Goal: Task Accomplishment & Management: Complete application form

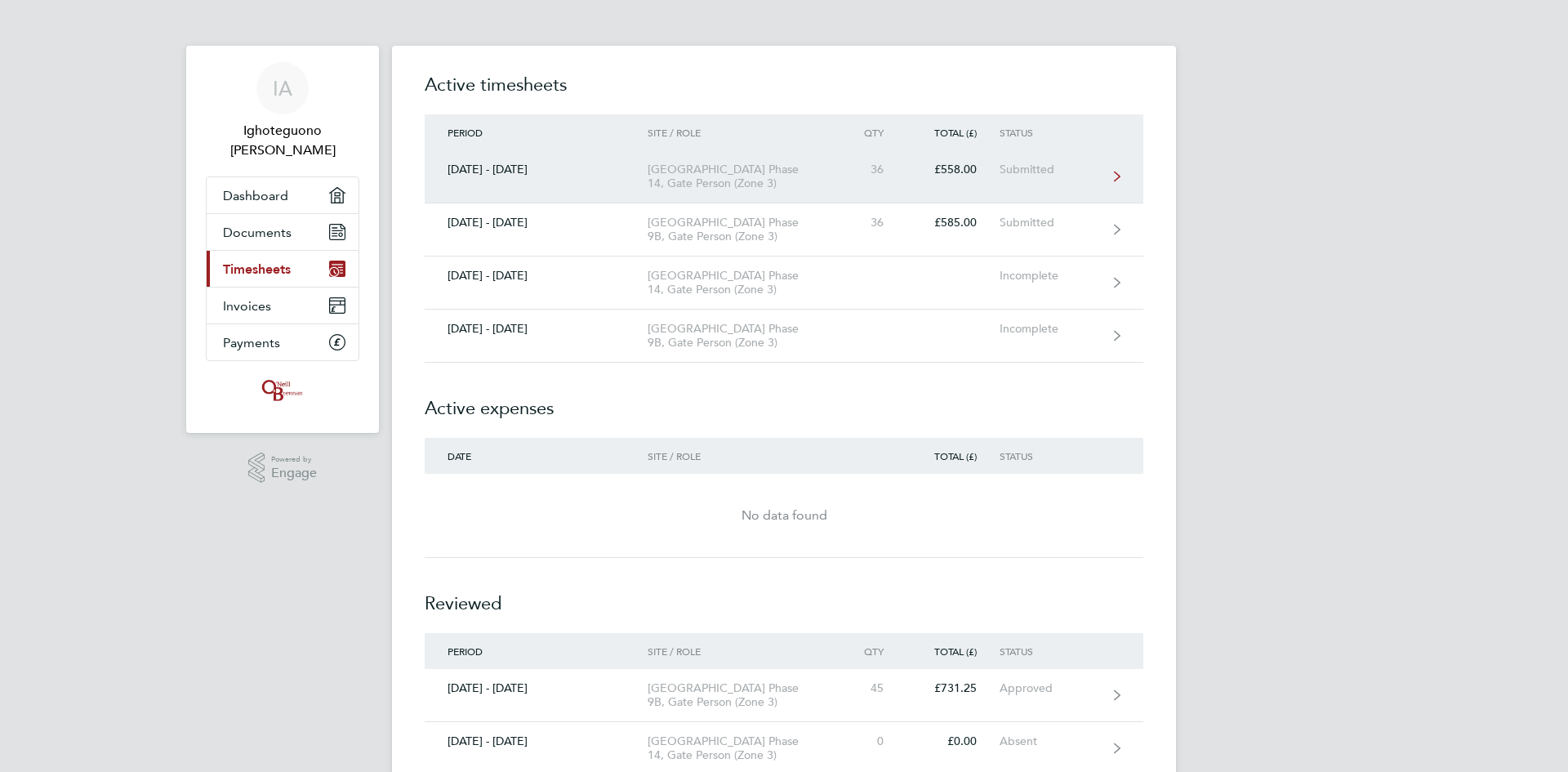
click at [1118, 173] on icon at bounding box center [1116, 176] width 6 height 11
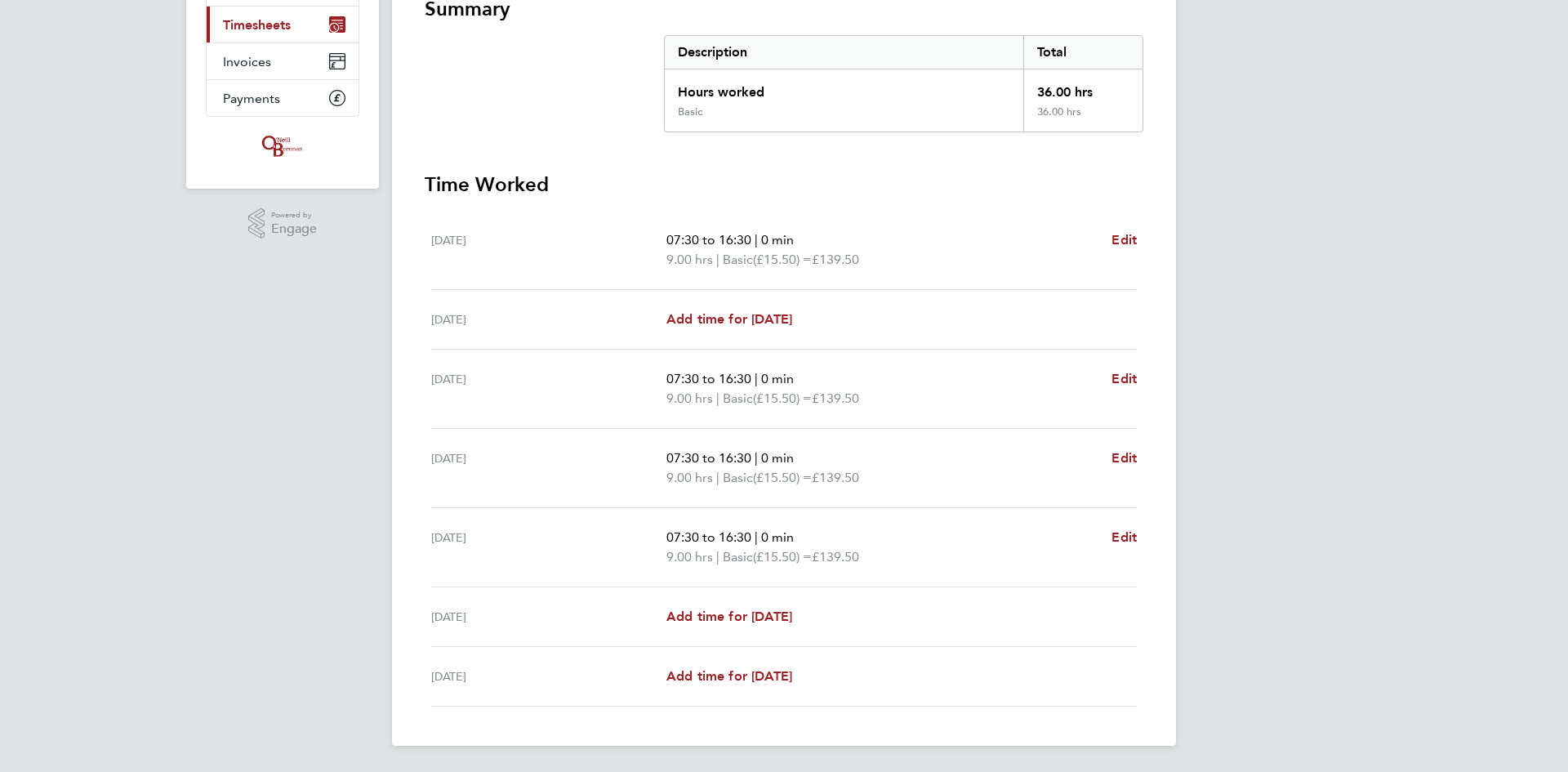
scroll to position [163, 0]
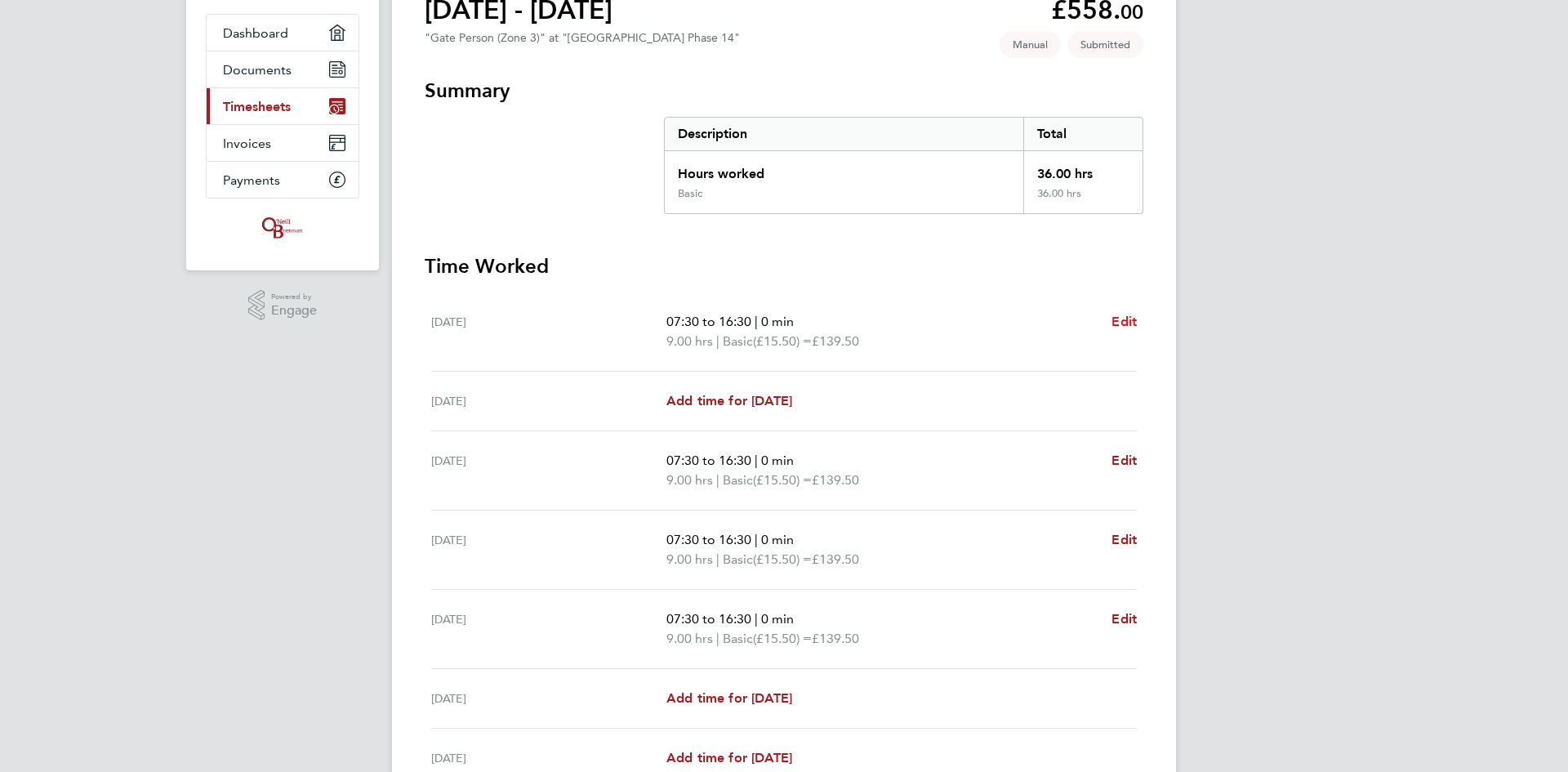
click at [1126, 321] on span "Edit" at bounding box center [1123, 322] width 26 height 16
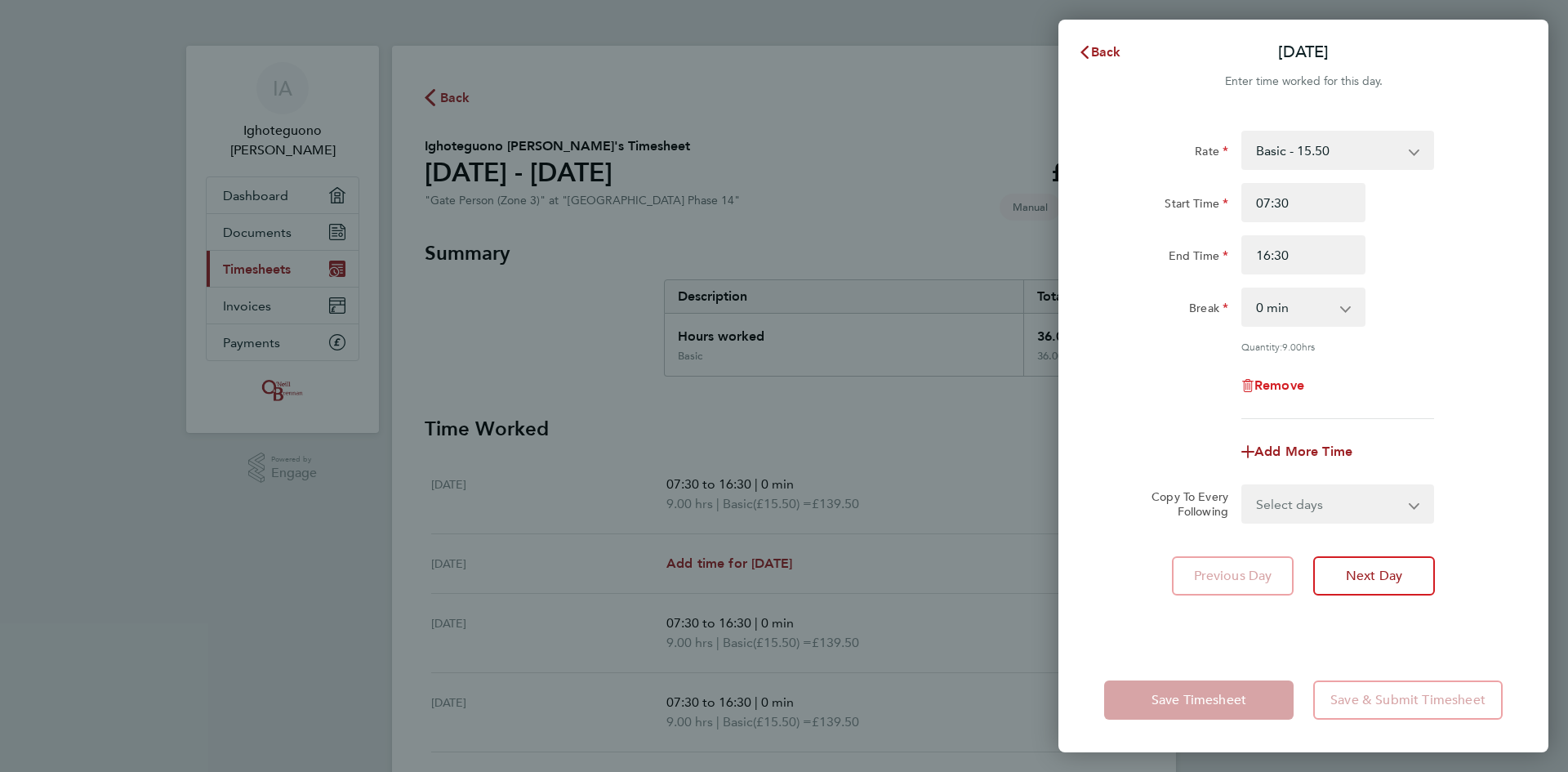
click at [1287, 385] on span "Remove" at bounding box center [1279, 386] width 49 height 16
select select "null"
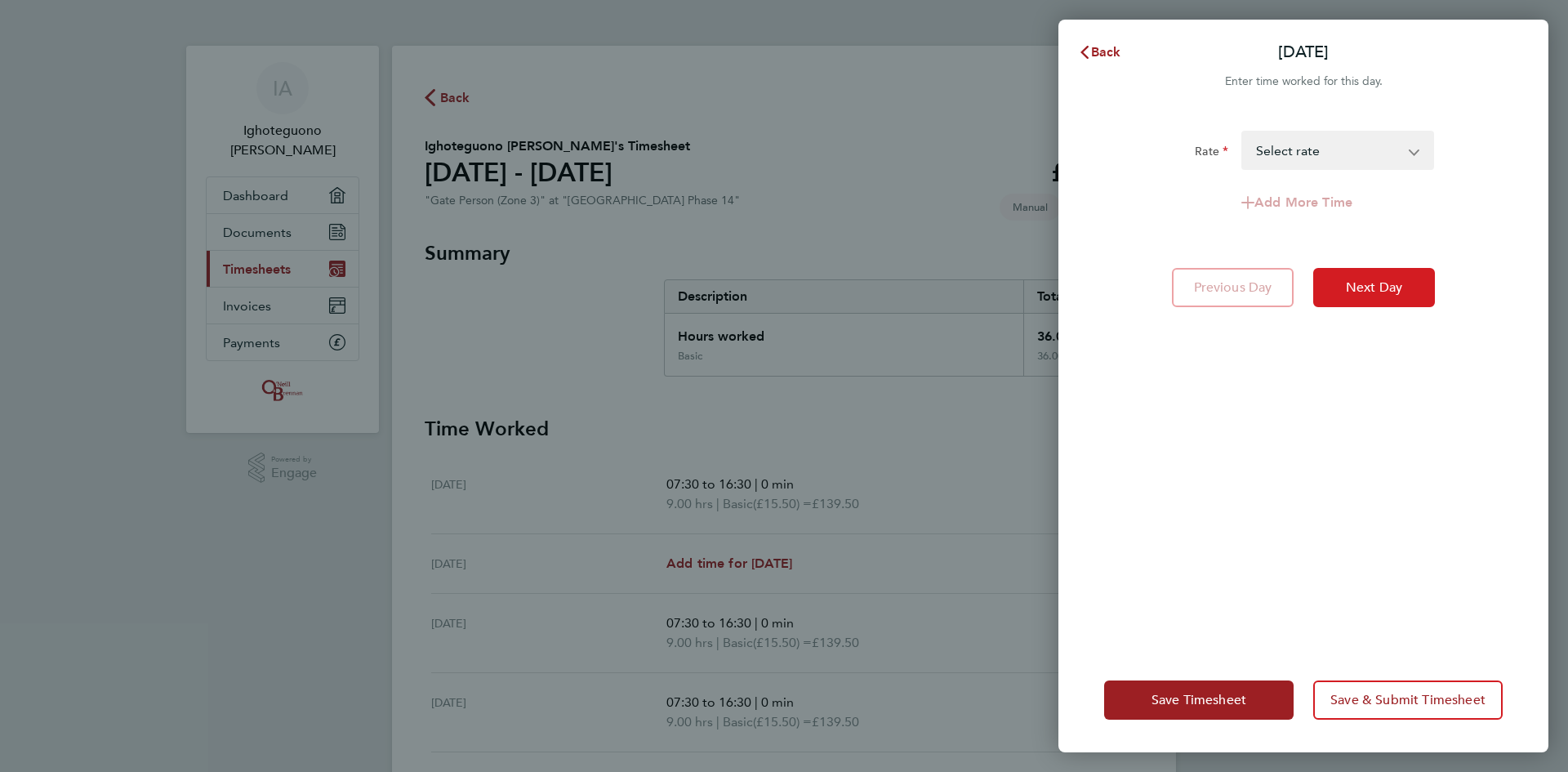
click at [1365, 299] on button "Next Day" at bounding box center [1374, 287] width 122 height 39
select select "30"
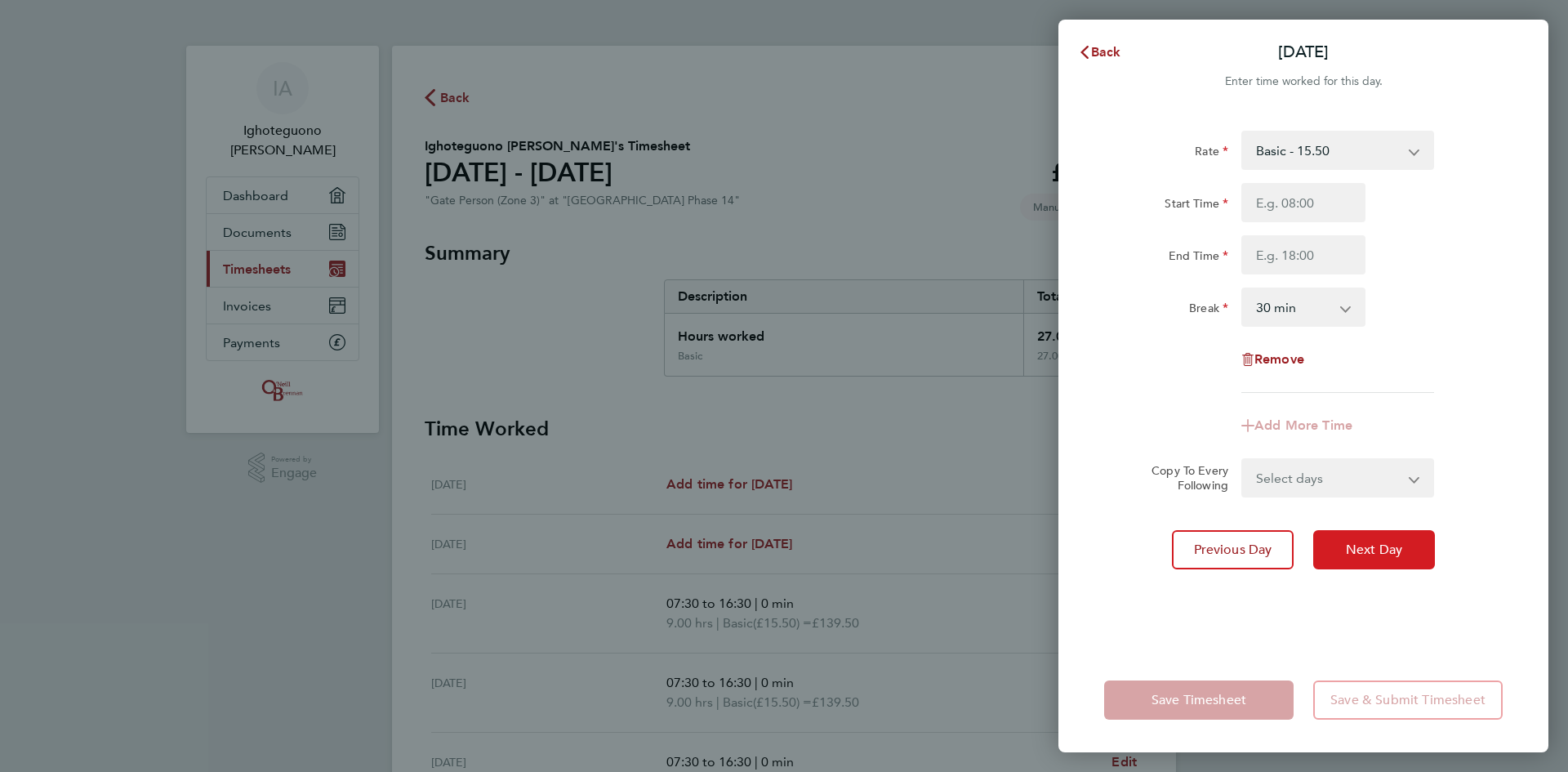
click at [1384, 552] on span "Next Day" at bounding box center [1374, 549] width 57 height 16
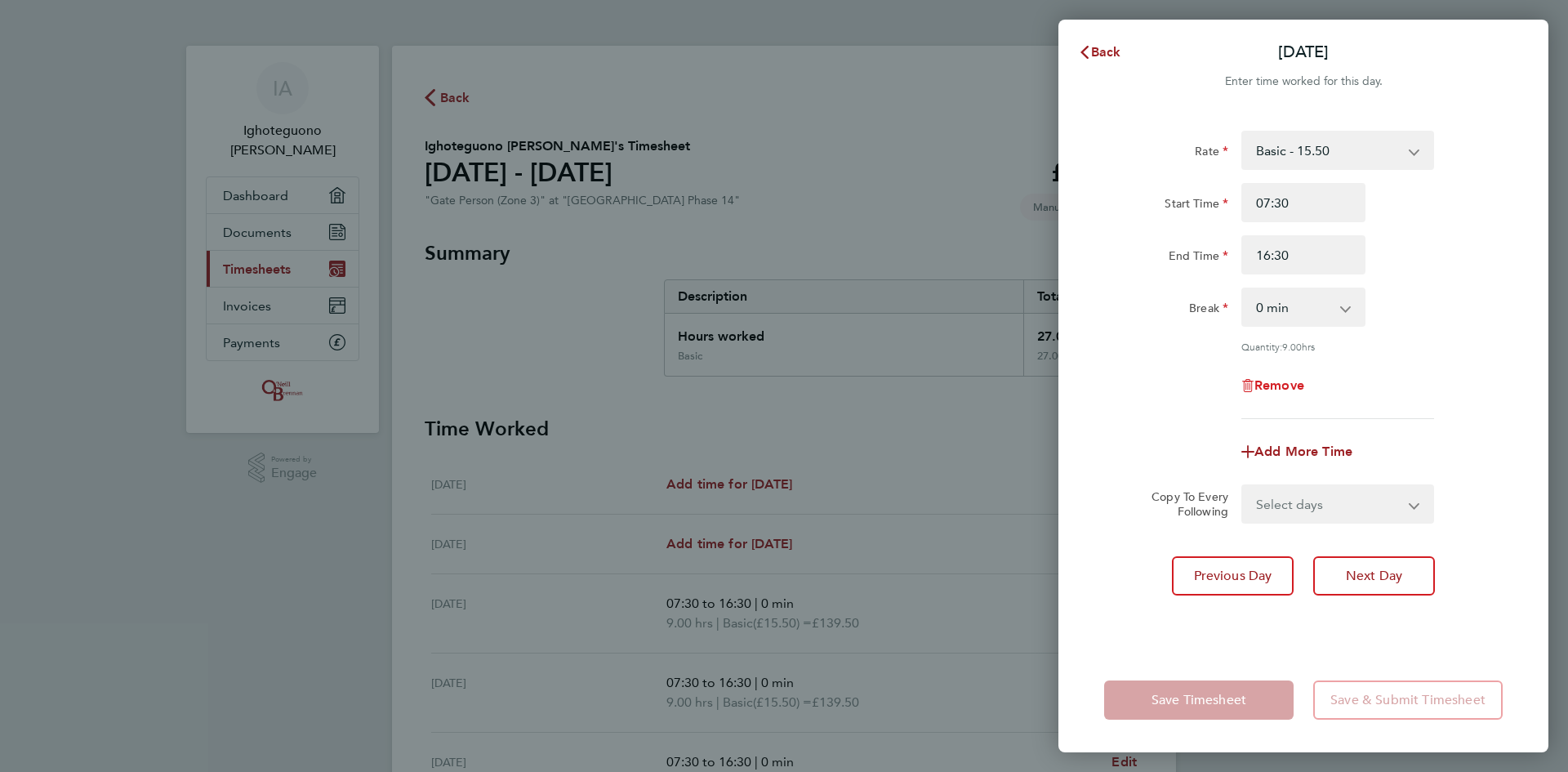
click at [1281, 387] on span "Remove" at bounding box center [1279, 386] width 49 height 16
select select "null"
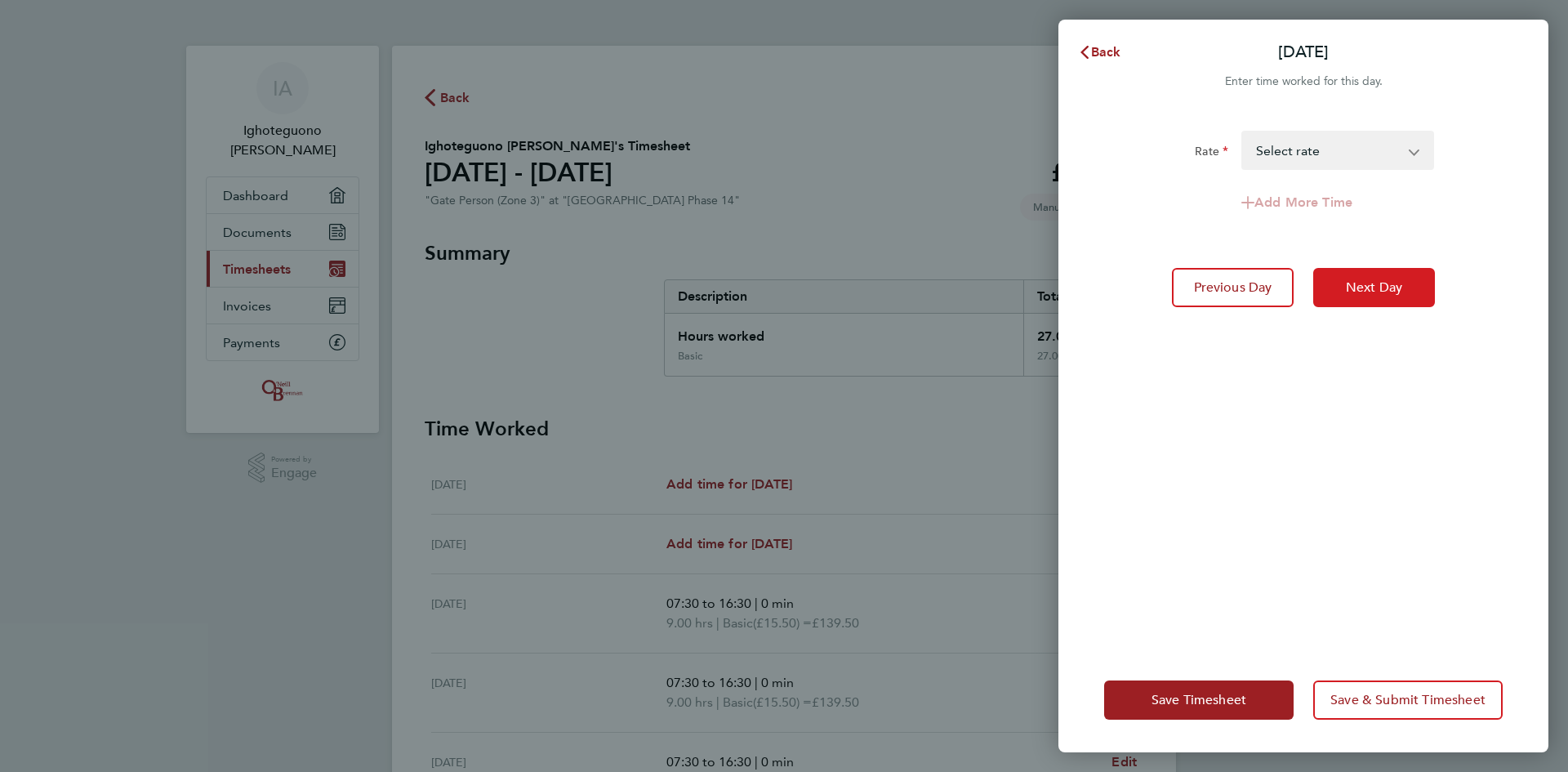
click at [1379, 290] on span "Next Day" at bounding box center [1374, 287] width 57 height 16
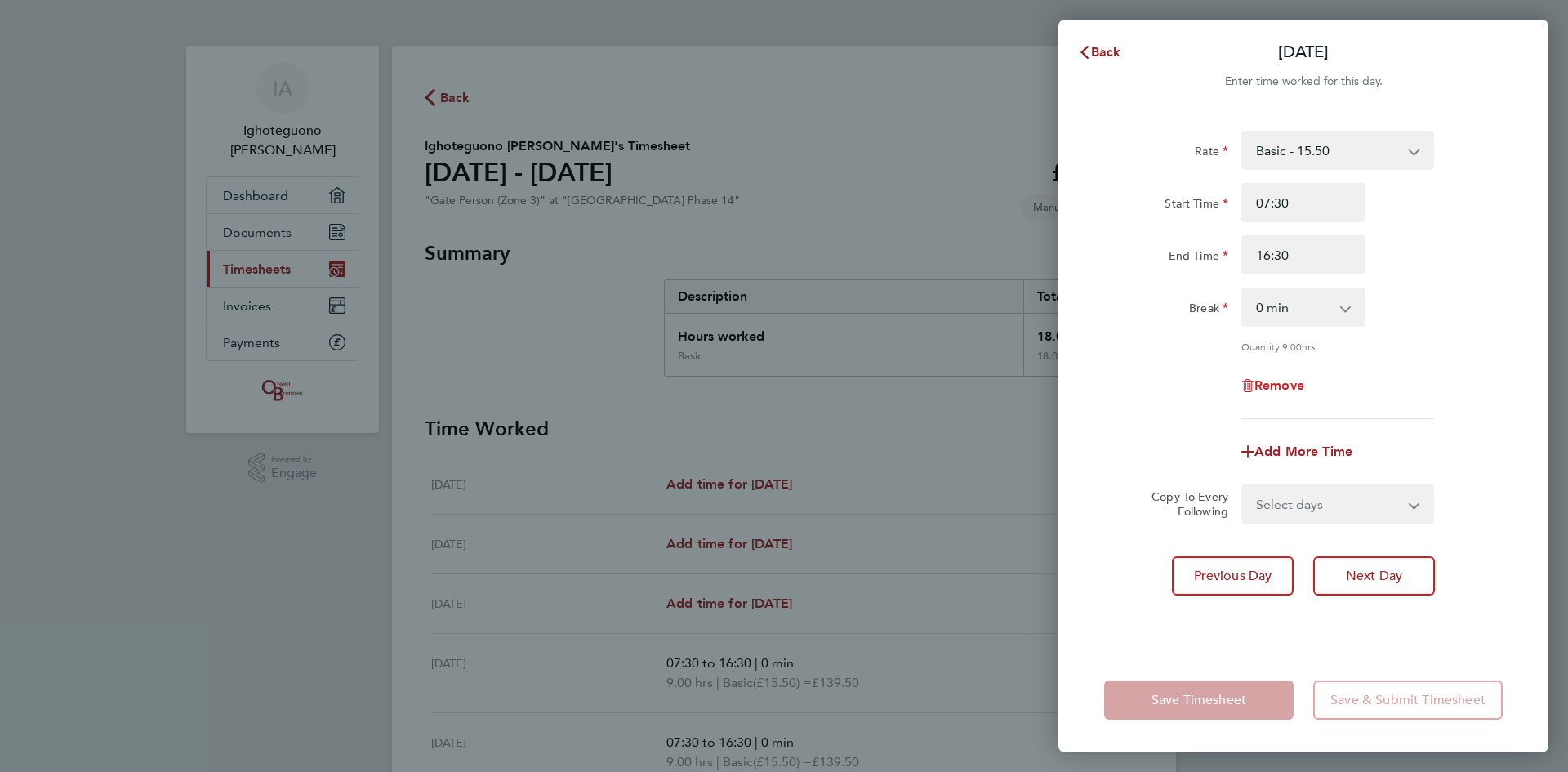
click at [1290, 388] on span "Remove" at bounding box center [1279, 386] width 49 height 16
select select "null"
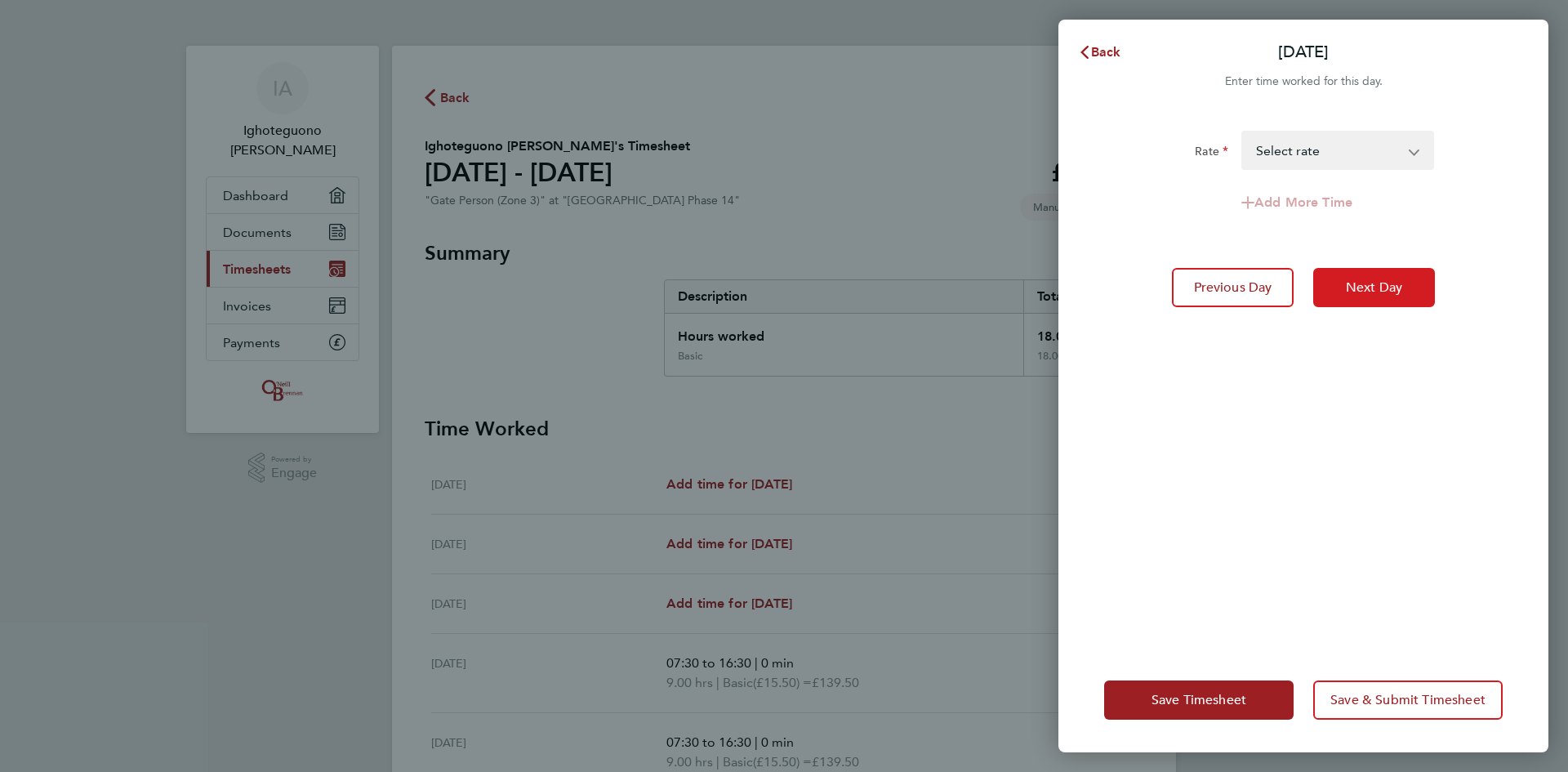
click at [1375, 298] on button "Next Day" at bounding box center [1374, 287] width 122 height 39
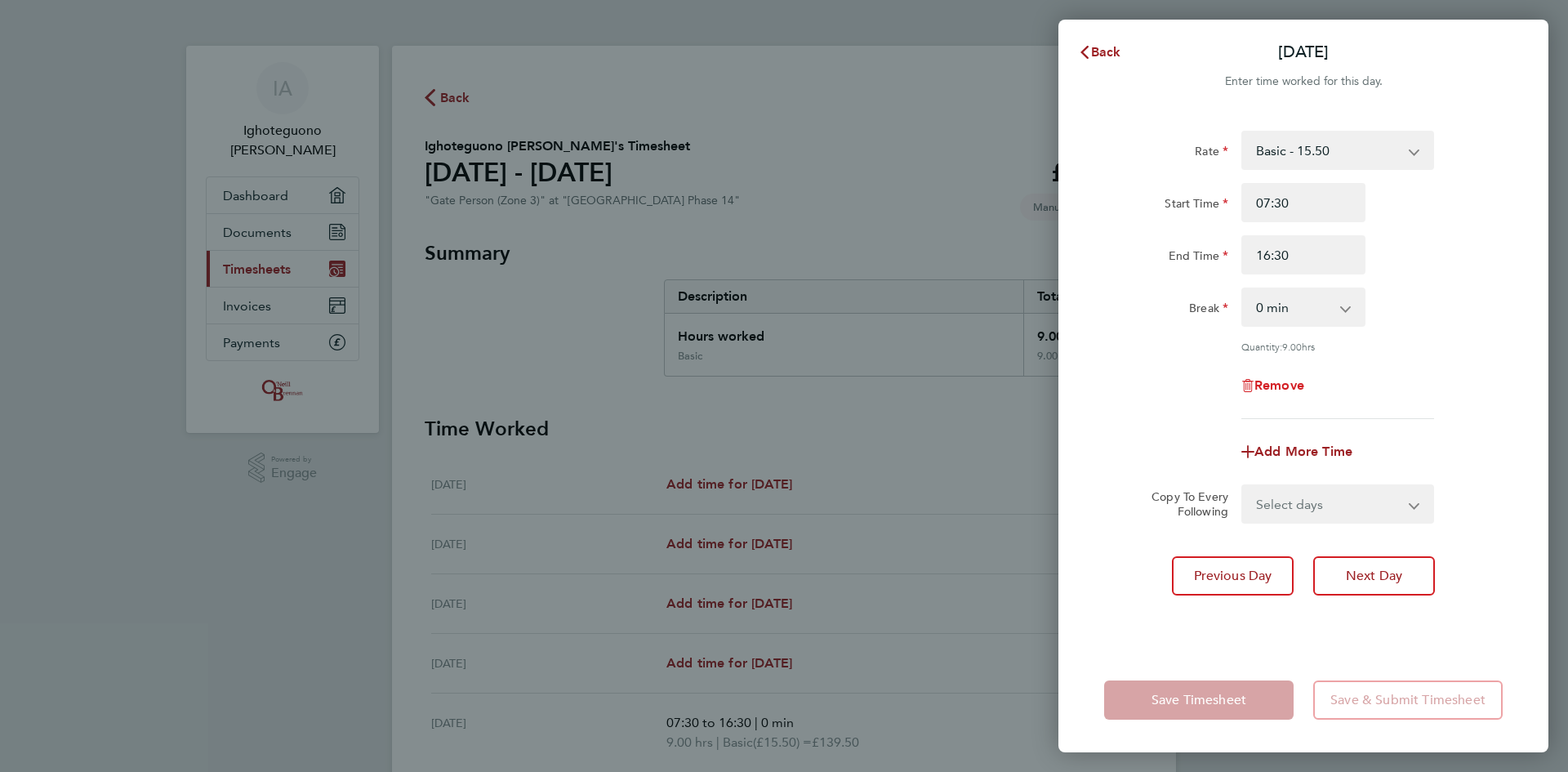
click at [1294, 378] on span "Remove" at bounding box center [1279, 386] width 49 height 16
select select "null"
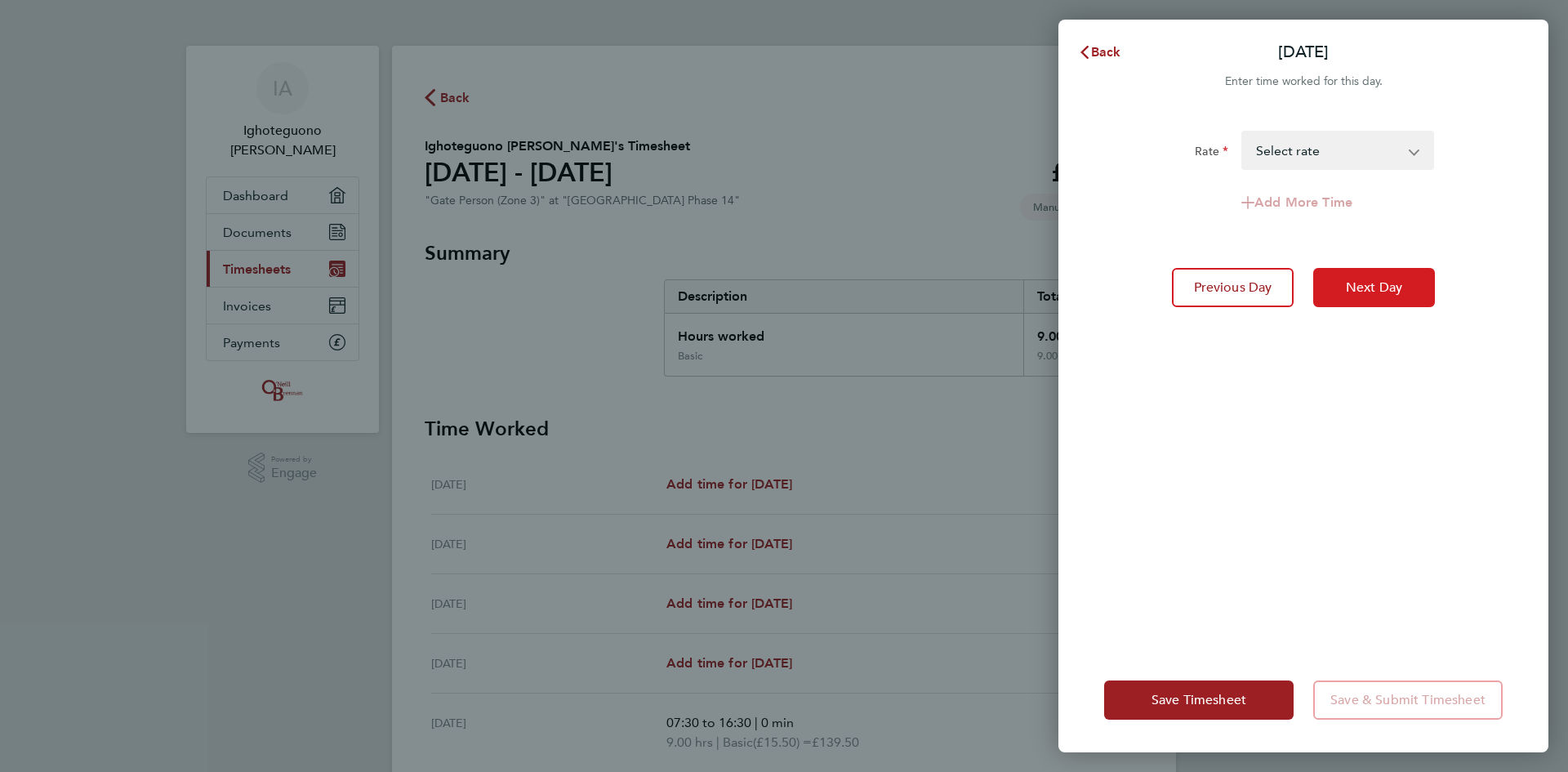
click at [1379, 291] on span "Next Day" at bounding box center [1374, 287] width 57 height 16
select select "30"
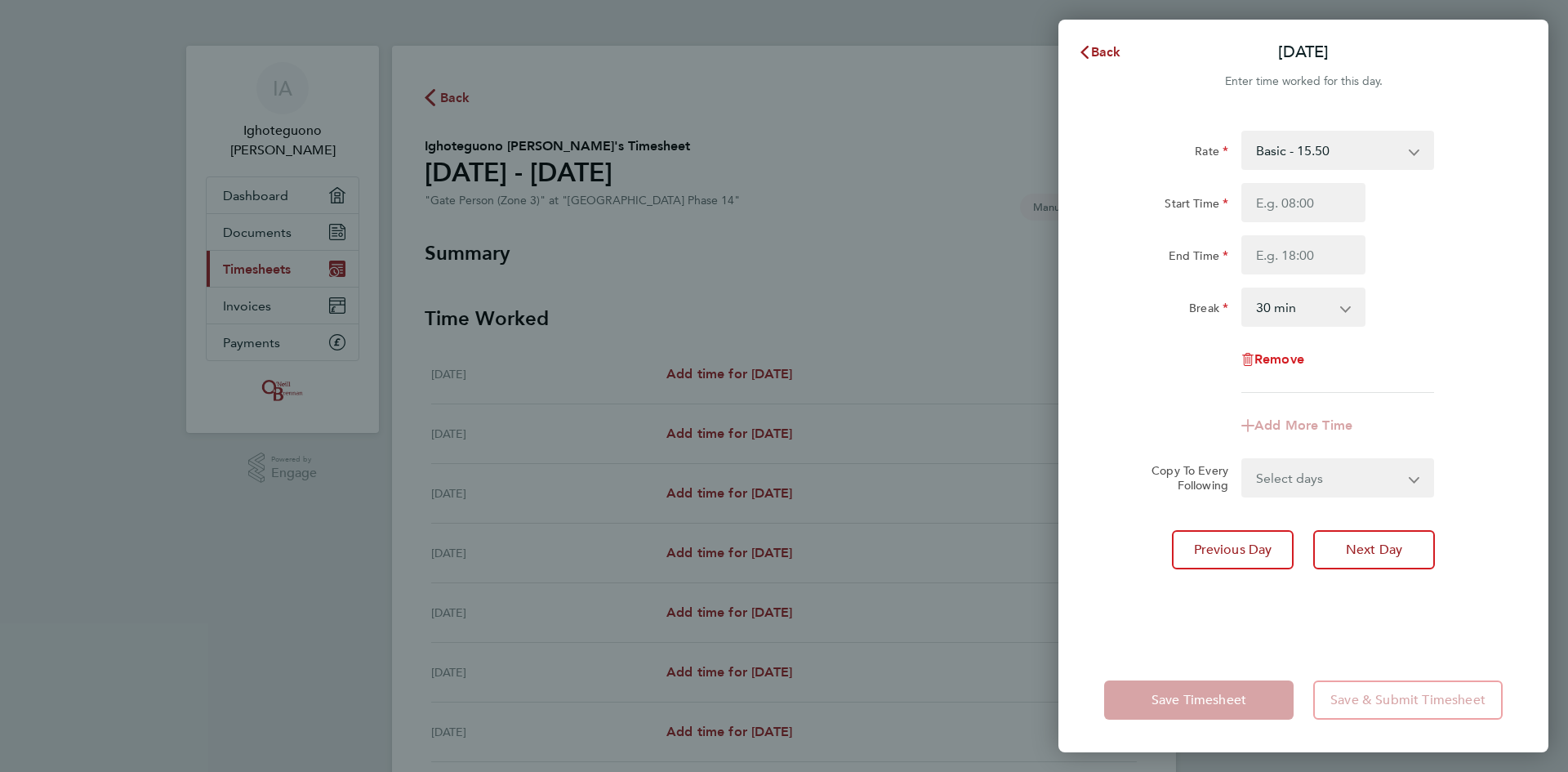
click at [1296, 360] on span "Remove" at bounding box center [1279, 359] width 49 height 16
select select "null"
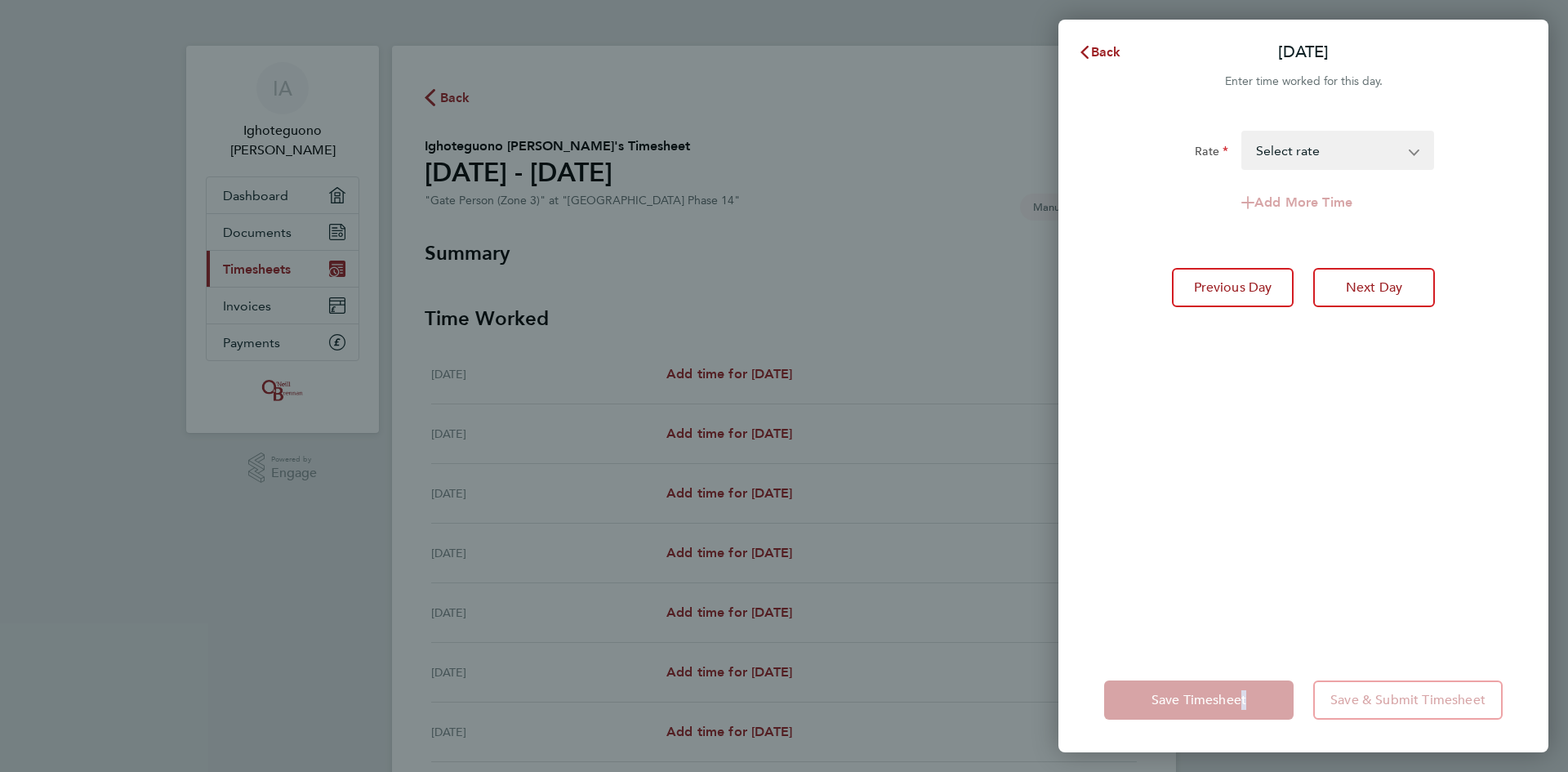
click at [1237, 701] on app-form-button "Save Timesheet" at bounding box center [1203, 699] width 199 height 39
click at [1333, 290] on button "Next Day" at bounding box center [1374, 287] width 122 height 39
select select "30"
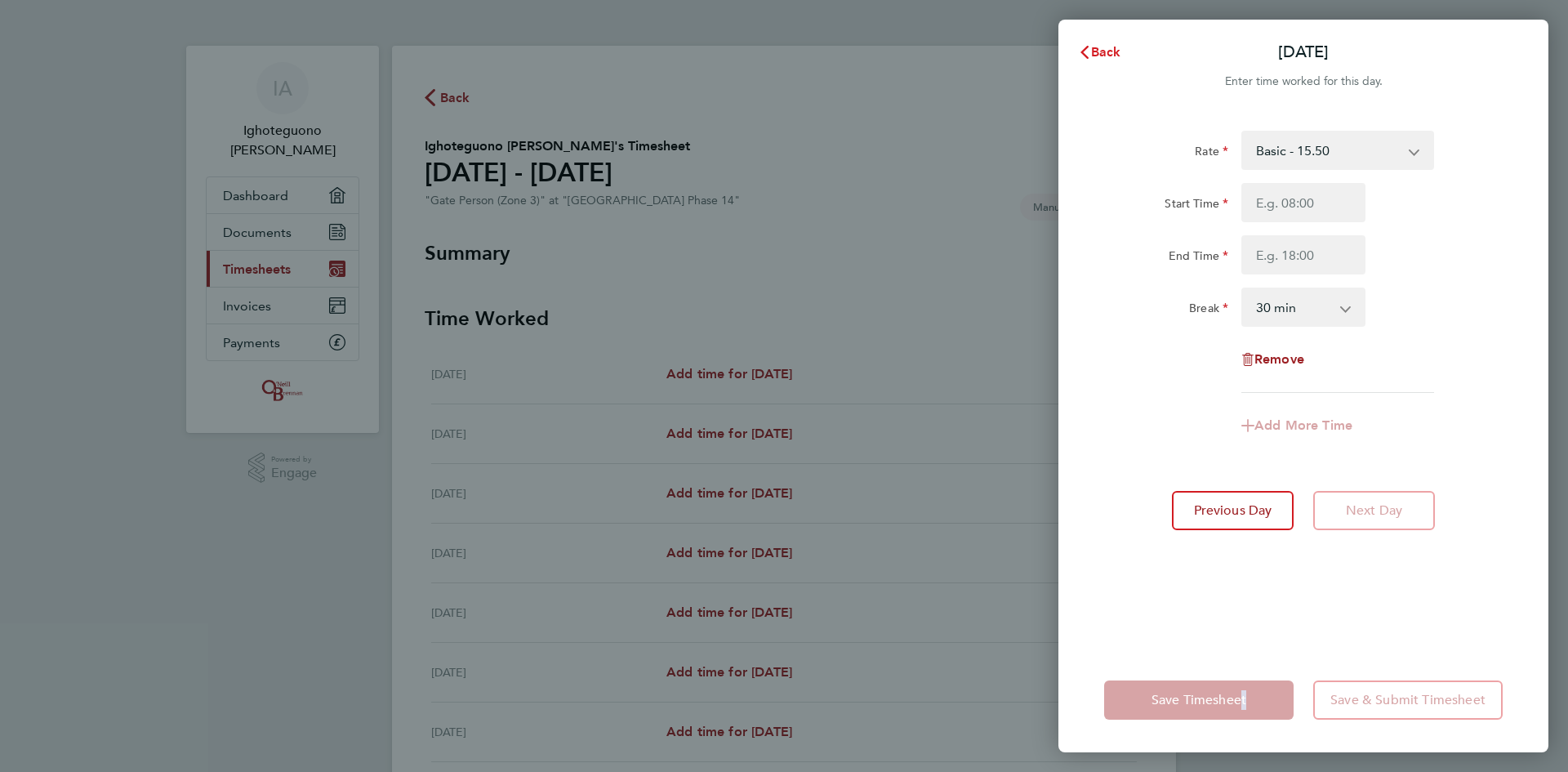
click at [1114, 52] on span "Back" at bounding box center [1106, 52] width 30 height 16
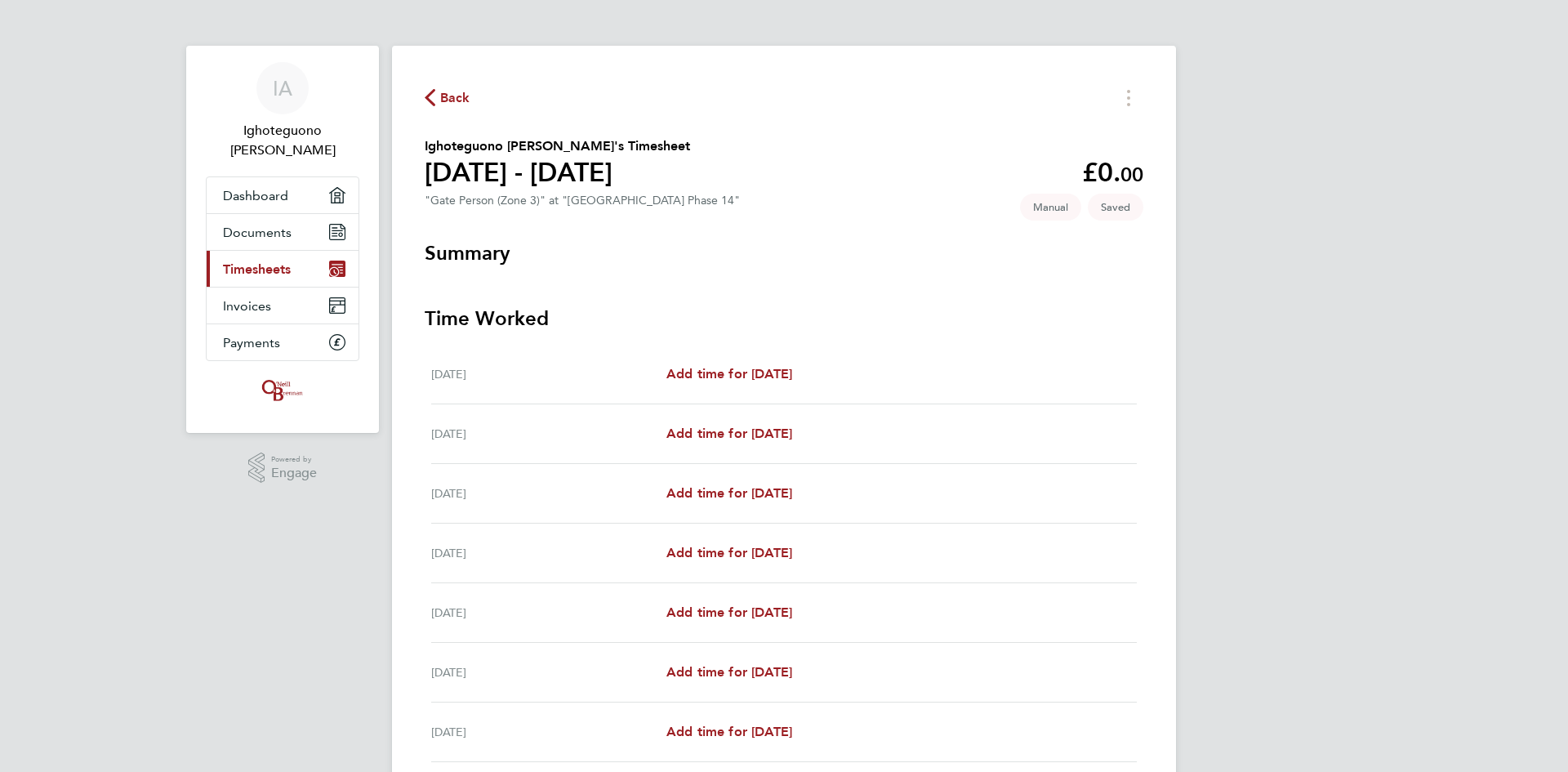
click at [446, 95] on span "Back" at bounding box center [455, 98] width 30 height 19
